Goal: Understand process/instructions: Learn how to perform a task or action

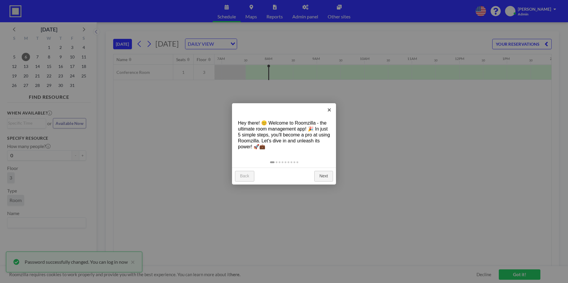
scroll to position [0, 333]
click at [321, 176] on link "Next" at bounding box center [323, 176] width 19 height 11
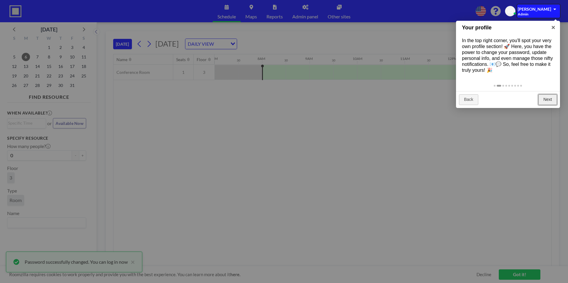
click at [550, 98] on link "Next" at bounding box center [547, 99] width 19 height 11
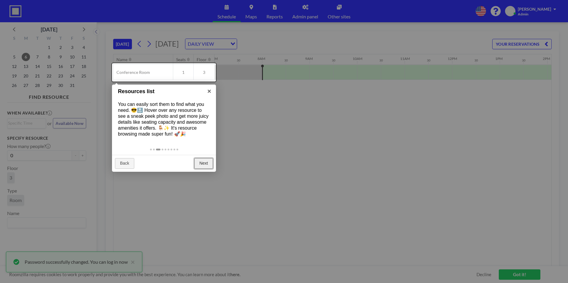
click at [199, 161] on link "Next" at bounding box center [203, 163] width 19 height 11
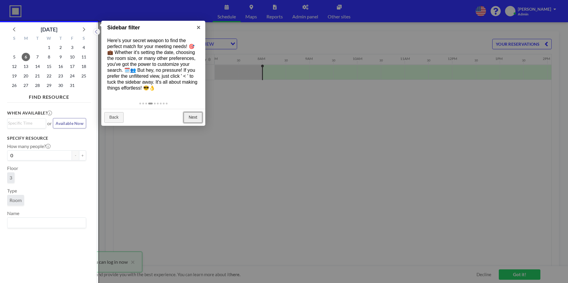
scroll to position [1, 0]
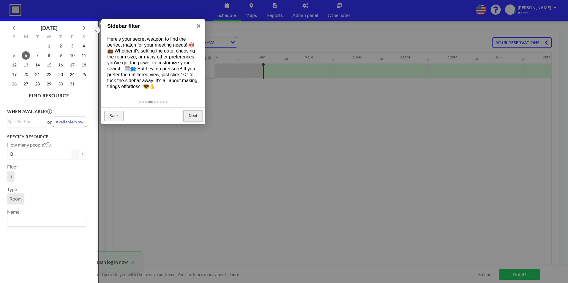
click at [192, 115] on link "Next" at bounding box center [193, 116] width 19 height 11
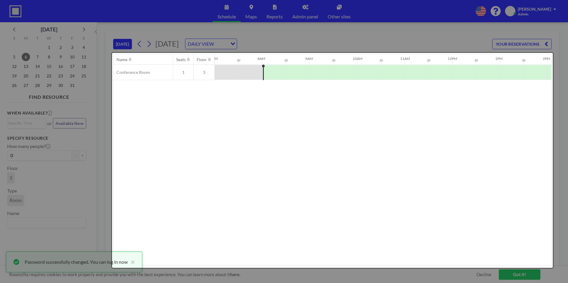
scroll to position [0, 0]
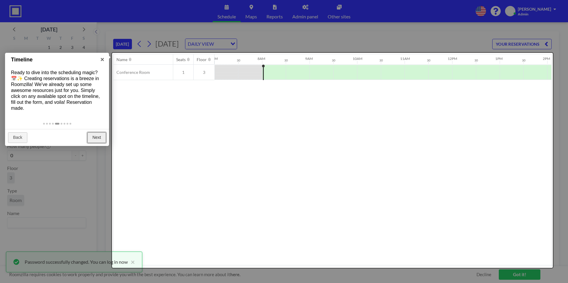
click at [94, 138] on link "Next" at bounding box center [96, 138] width 19 height 11
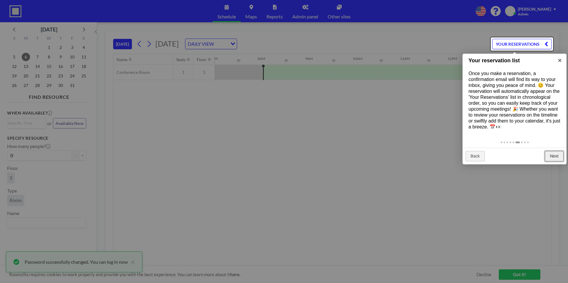
click at [558, 155] on link "Next" at bounding box center [554, 156] width 19 height 11
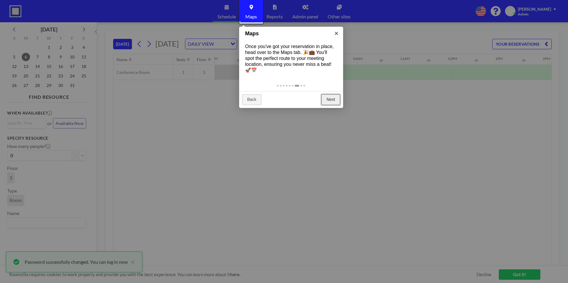
click at [332, 97] on link "Next" at bounding box center [331, 99] width 19 height 11
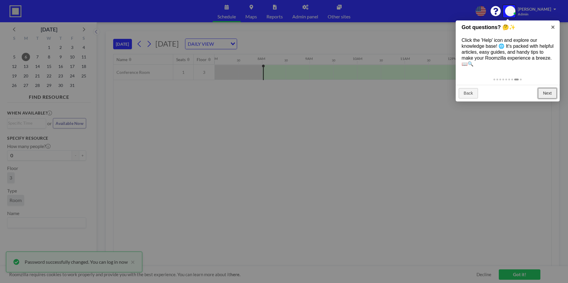
click at [546, 94] on link "Next" at bounding box center [547, 93] width 19 height 11
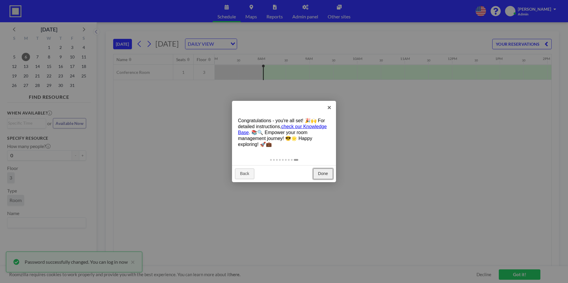
click at [324, 173] on link "Done" at bounding box center [323, 174] width 20 height 11
